Goal: Information Seeking & Learning: Learn about a topic

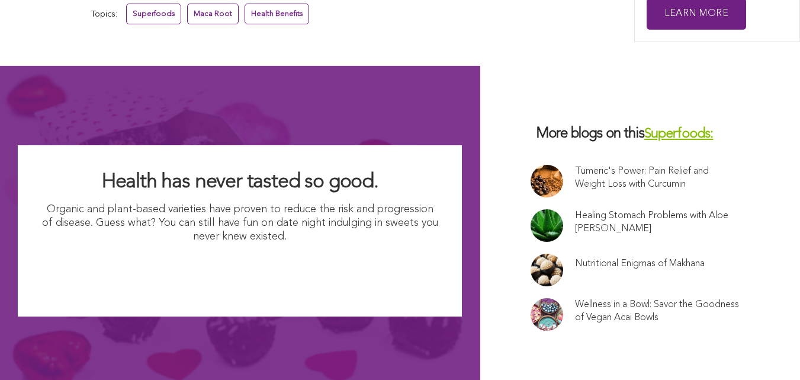
scroll to position [7974, 0]
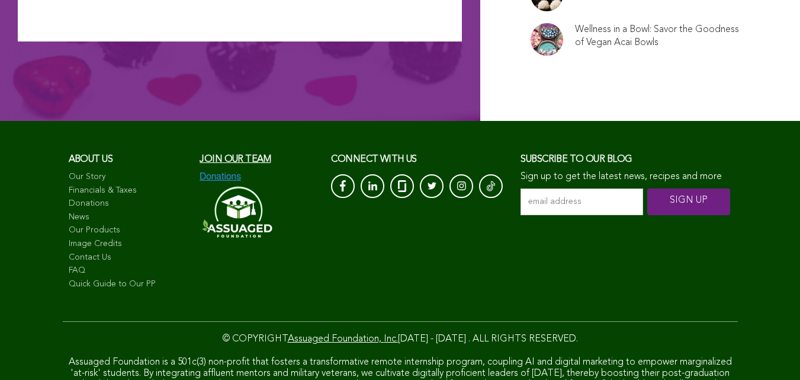
click at [71, 265] on link "FAQ" at bounding box center [129, 271] width 120 height 12
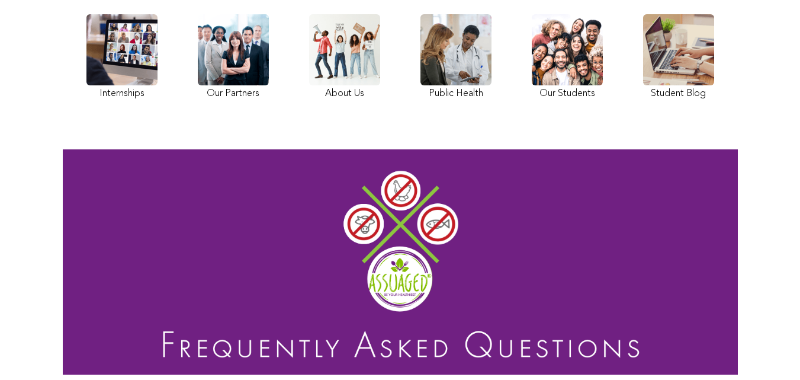
scroll to position [20, 0]
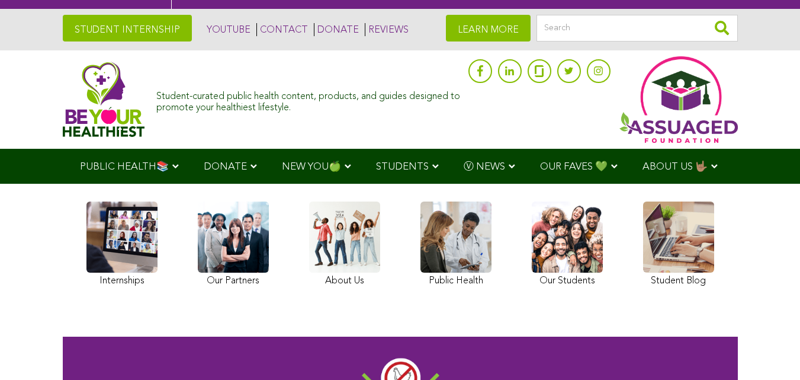
click at [282, 166] on span "NEW YOU🍏" at bounding box center [311, 167] width 59 height 10
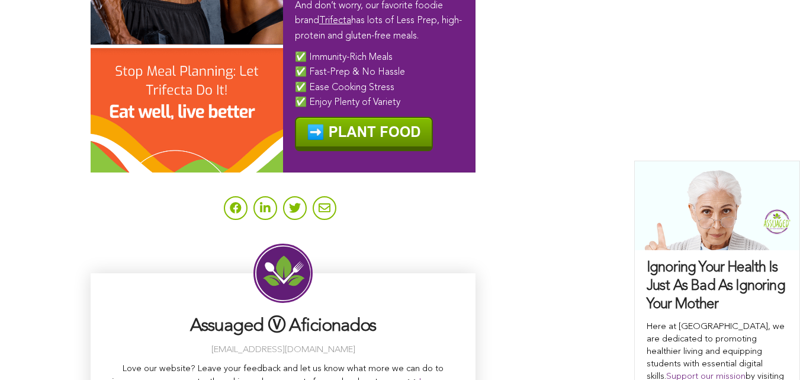
scroll to position [8850, 0]
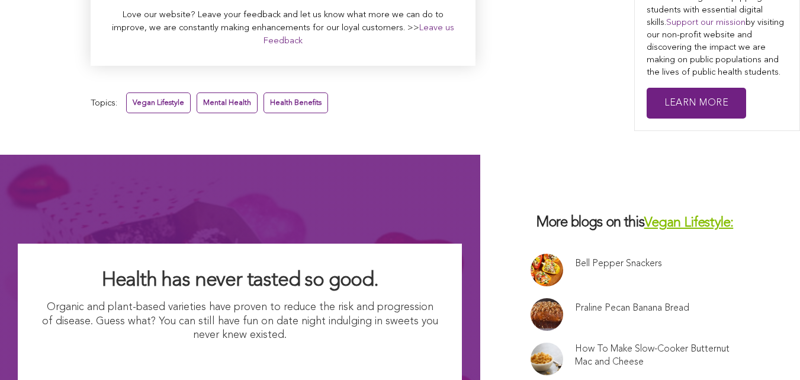
click at [575, 315] on link "Praline Pecan Banana Bread" at bounding box center [632, 308] width 114 height 13
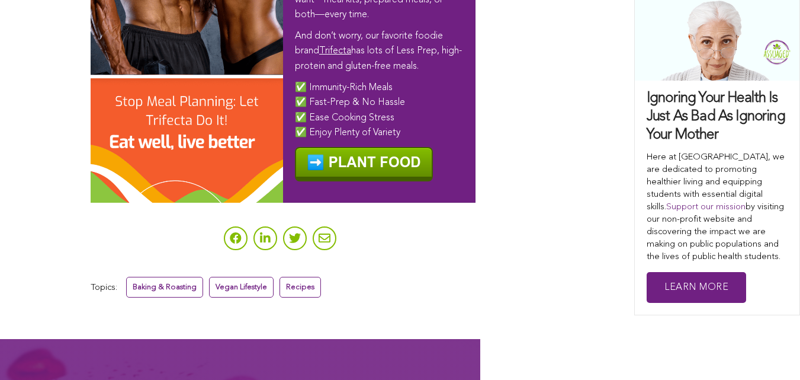
scroll to position [5146, 0]
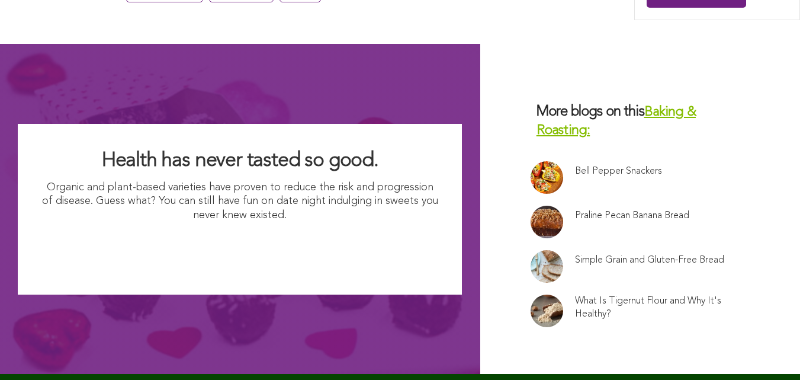
click at [575, 254] on link "Simple Grain and Gluten-Free Bread" at bounding box center [649, 260] width 149 height 13
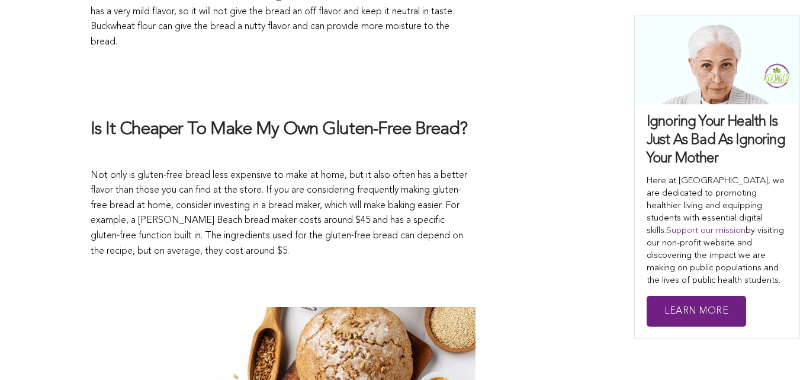
scroll to position [1511, 0]
